Goal: Task Accomplishment & Management: Manage account settings

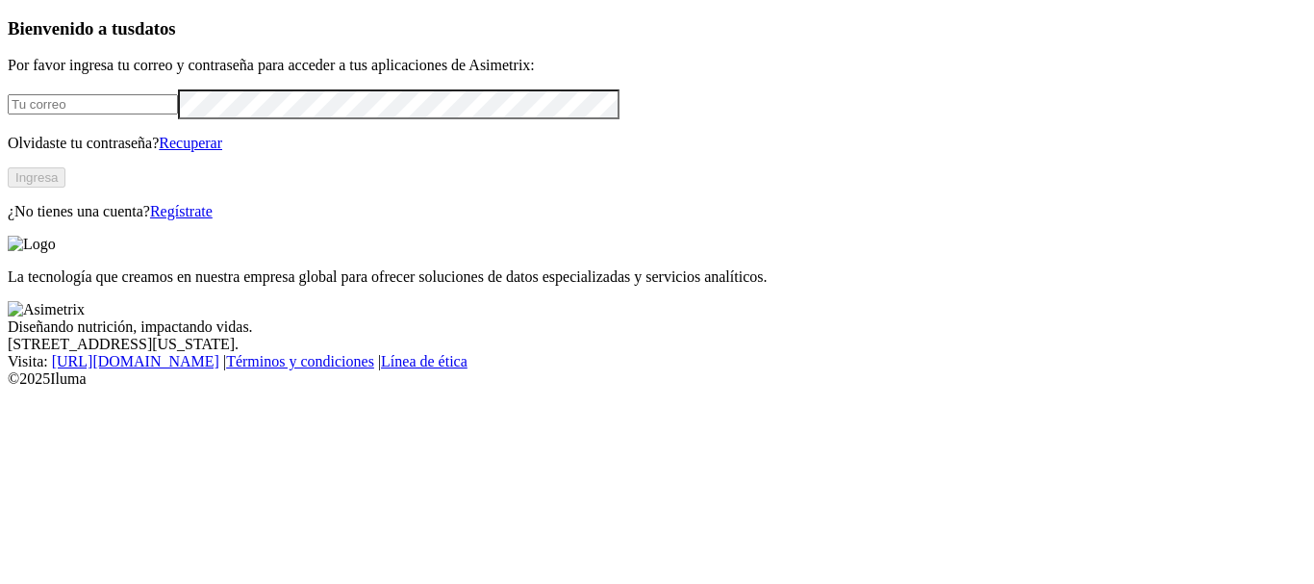
type input "mvera@servigrup.com.ec"
click at [65, 188] on button "Ingresa" at bounding box center [37, 177] width 58 height 20
